Goal: Check status: Check status

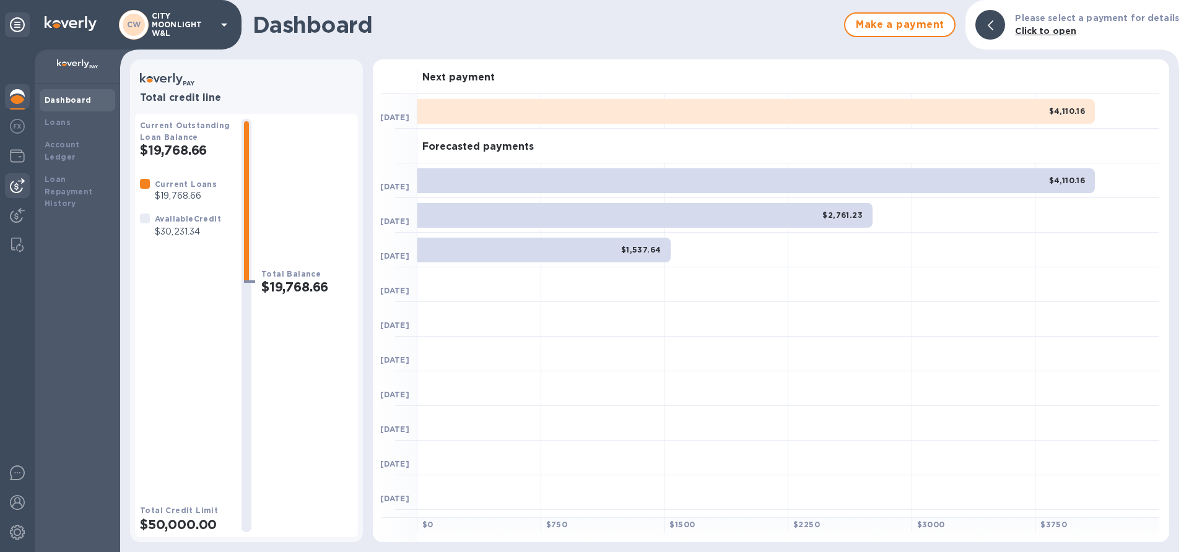
click at [22, 189] on img at bounding box center [17, 185] width 15 height 15
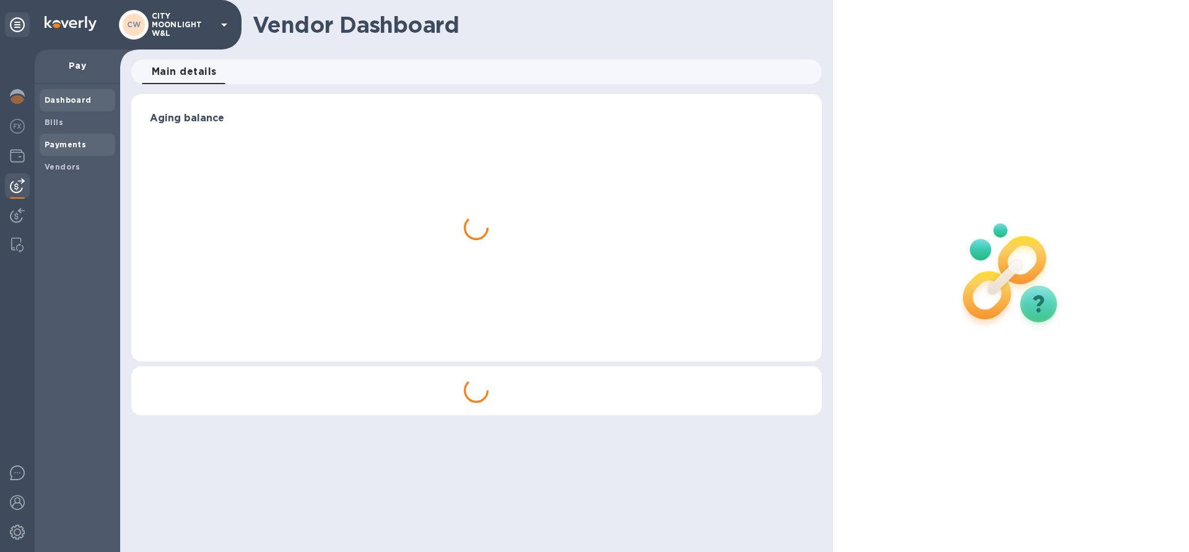
click at [66, 143] on b "Payments" at bounding box center [65, 144] width 41 height 9
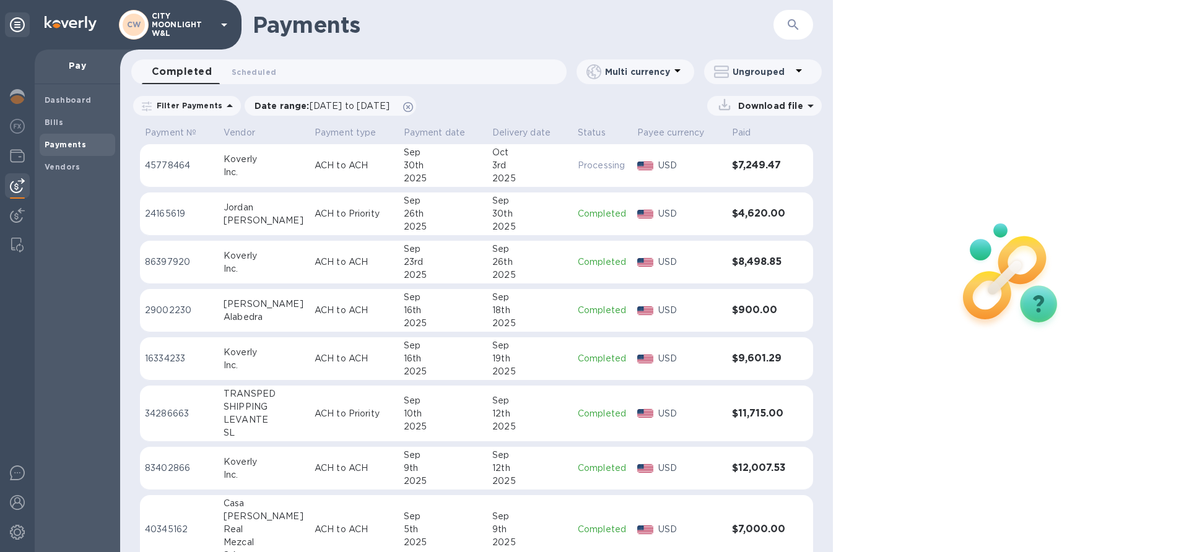
click at [779, 25] on button "button" at bounding box center [793, 25] width 30 height 30
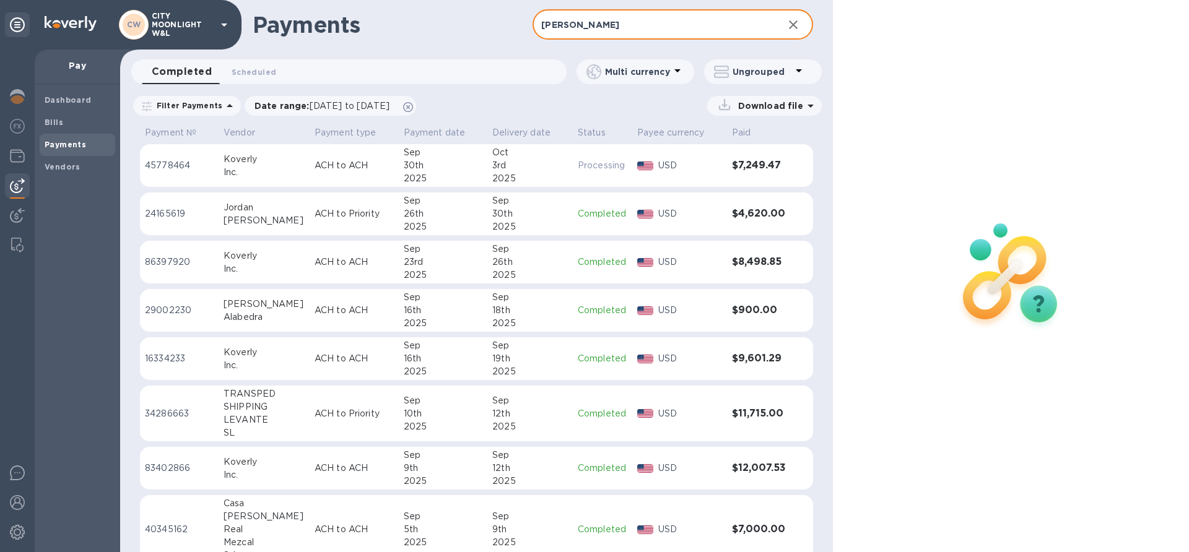
type input "[PERSON_NAME]"
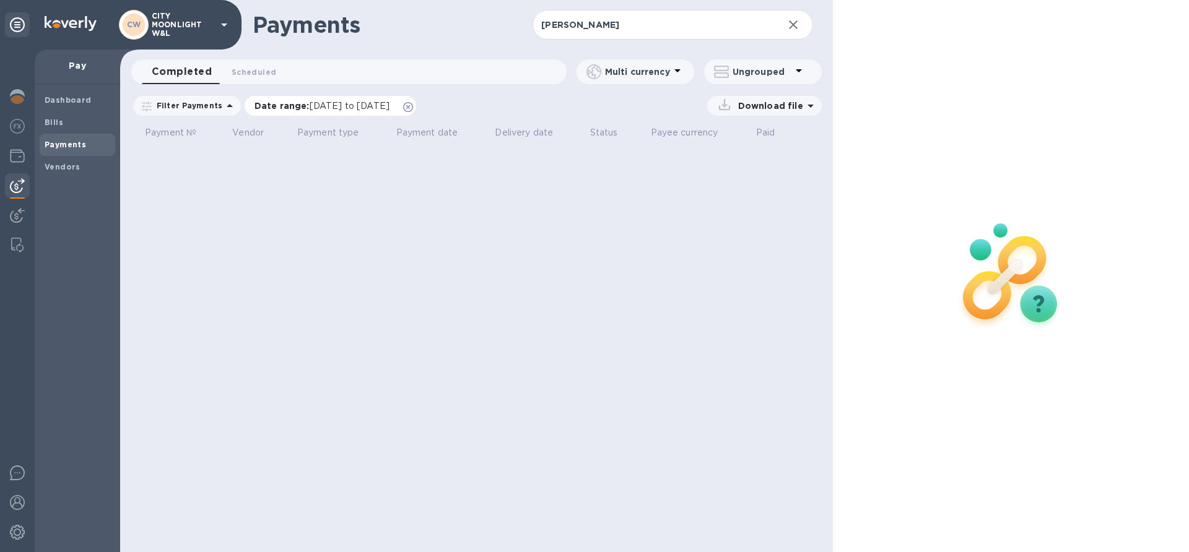
click at [413, 106] on icon at bounding box center [408, 107] width 10 height 10
